Goal: Navigation & Orientation: Understand site structure

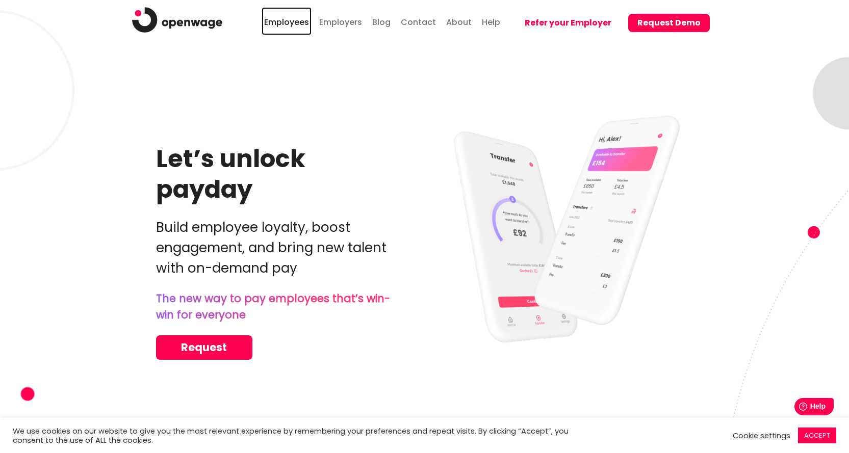
click at [298, 18] on link "Employees" at bounding box center [287, 21] width 50 height 28
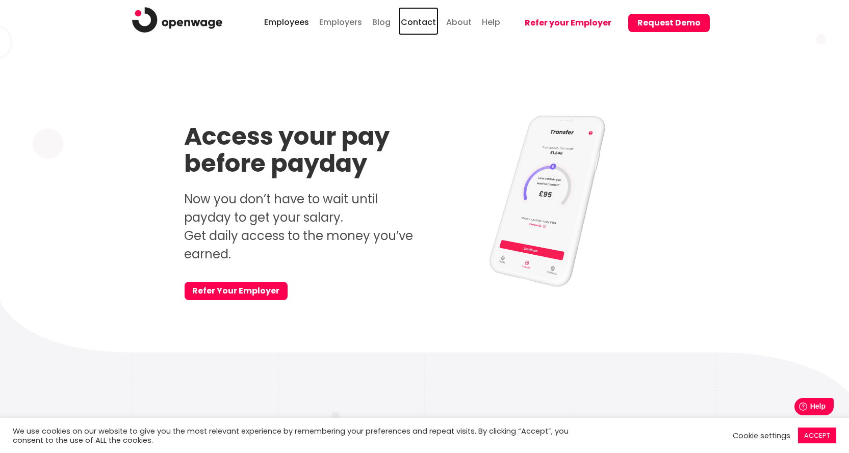
click at [422, 21] on link "Contact" at bounding box center [418, 21] width 40 height 28
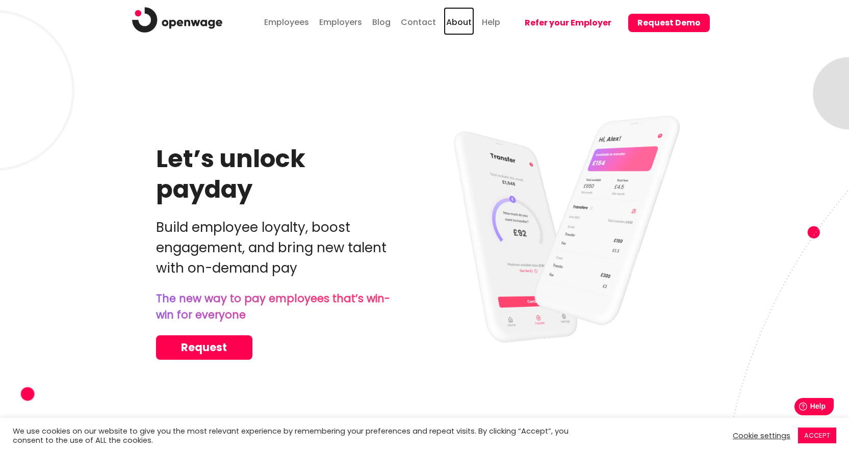
click at [469, 22] on link "About" at bounding box center [458, 21] width 31 height 28
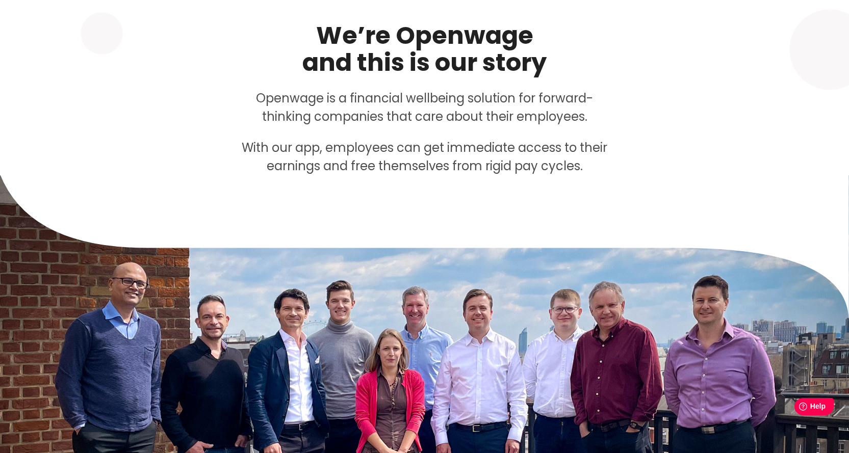
scroll to position [102, 0]
